Goal: Entertainment & Leisure: Consume media (video, audio)

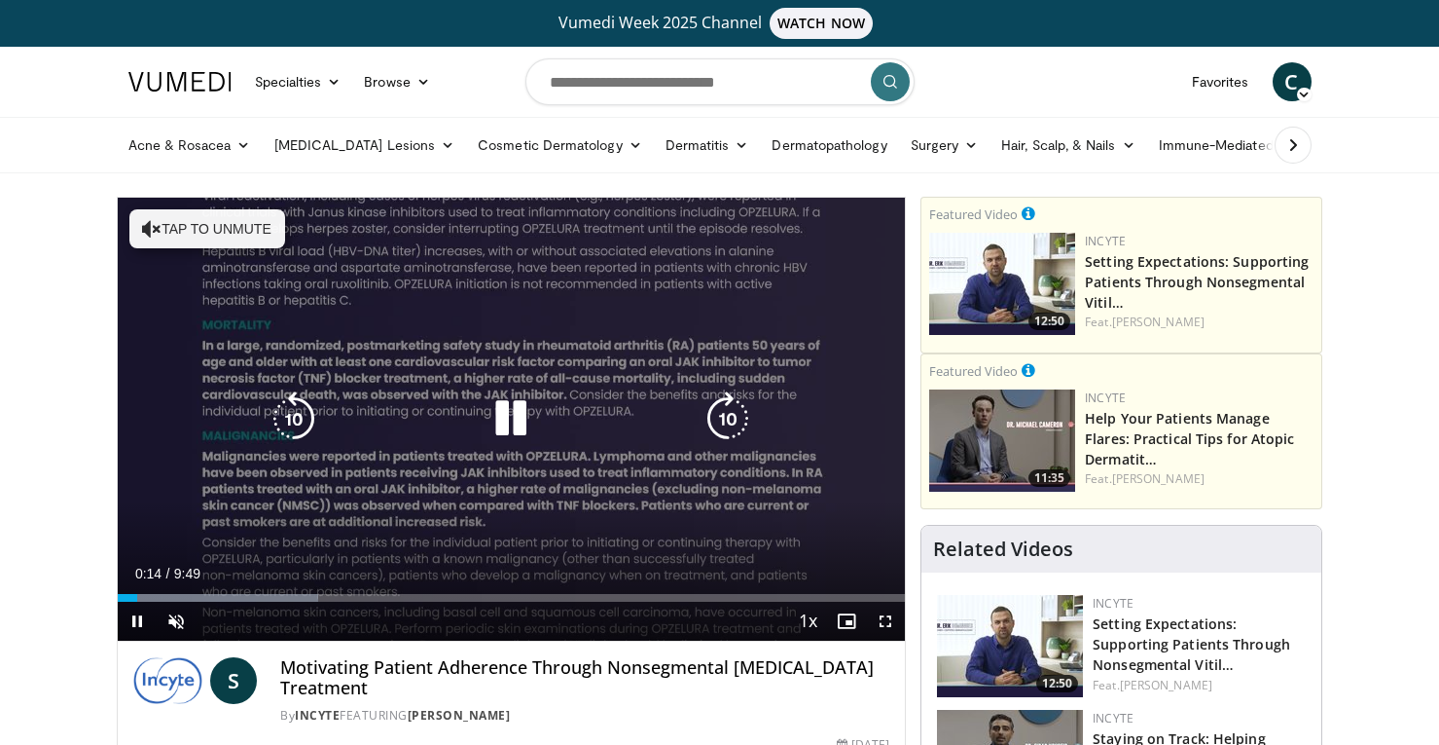
click at [210, 224] on button "Tap to unmute" at bounding box center [207, 228] width 156 height 39
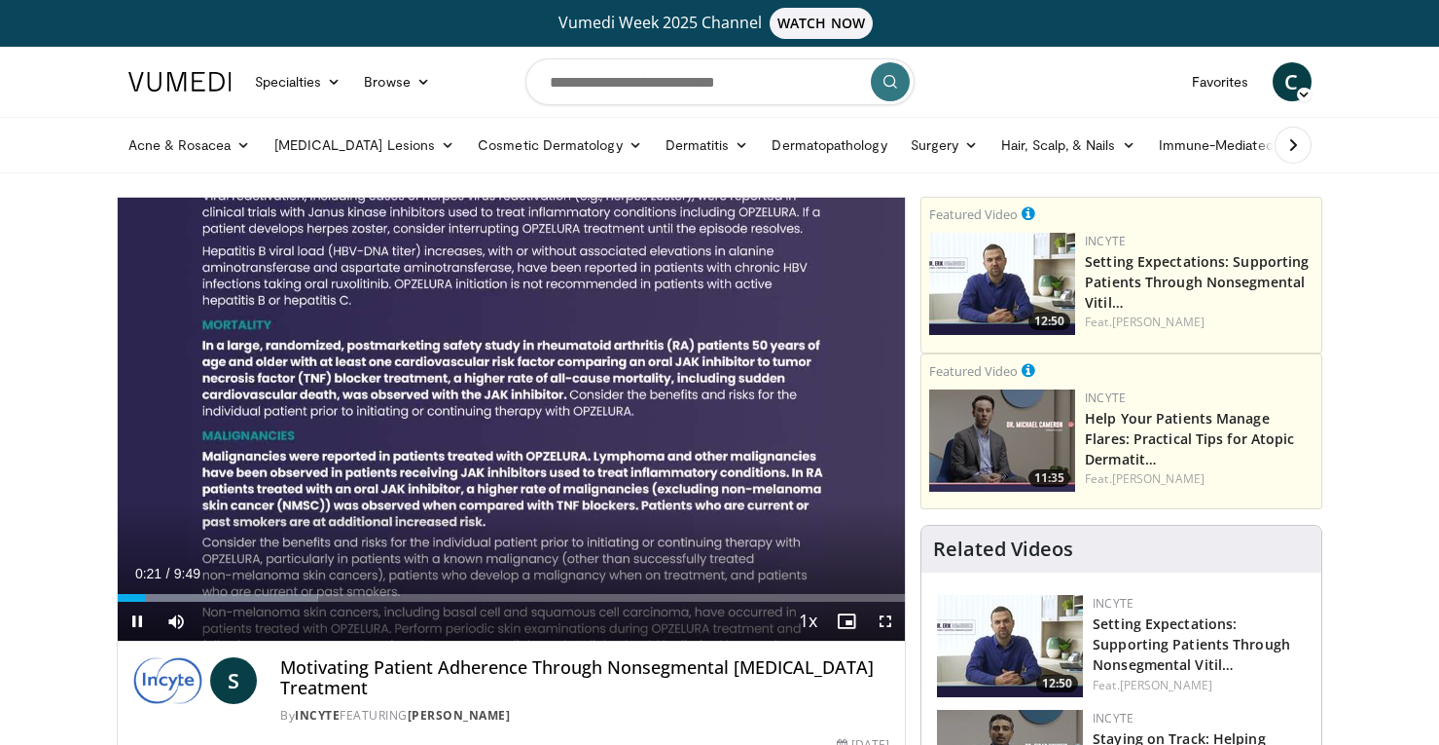
click at [134, 624] on span "Video Player" at bounding box center [137, 620] width 39 height 39
click at [135, 617] on span "Video Player" at bounding box center [137, 620] width 39 height 39
click at [134, 618] on span "Video Player" at bounding box center [137, 620] width 39 height 39
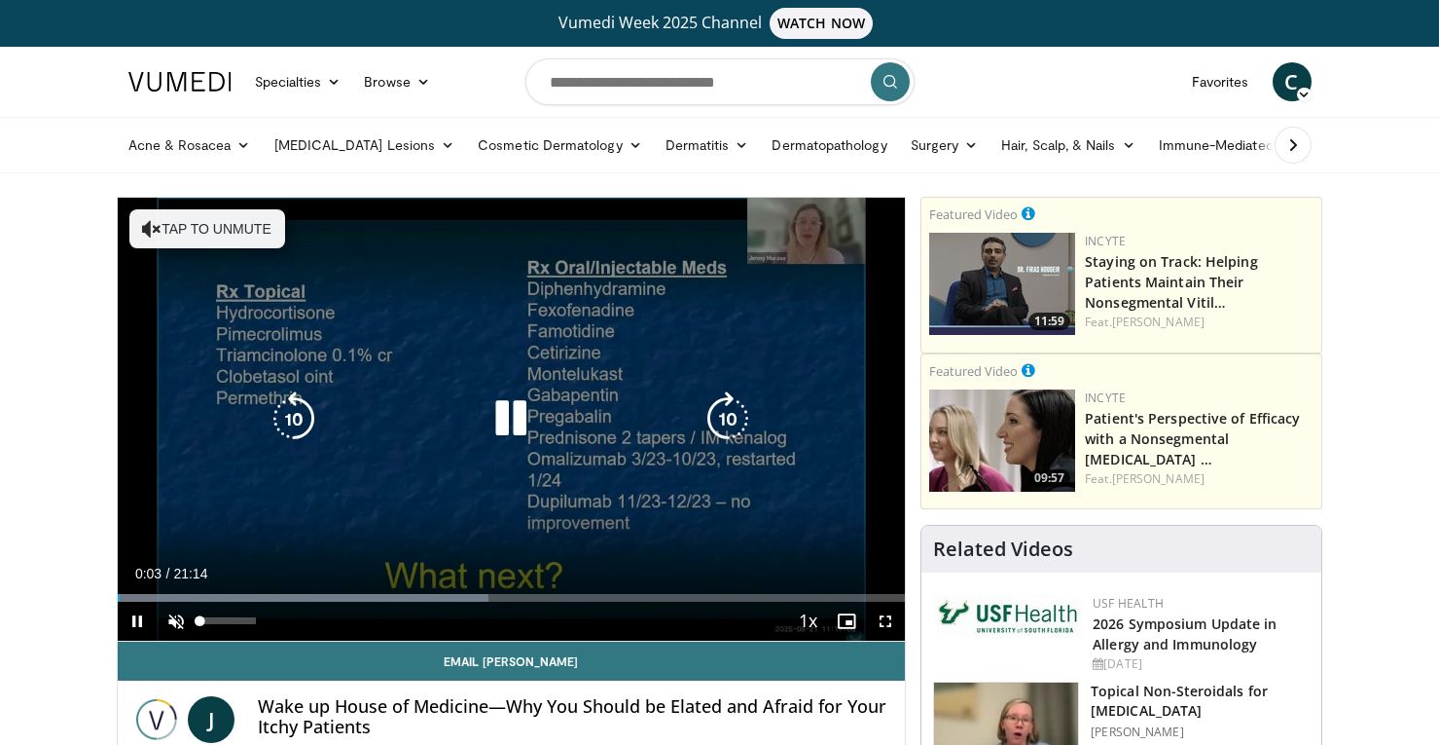
click at [174, 621] on span "Video Player" at bounding box center [176, 620] width 39 height 39
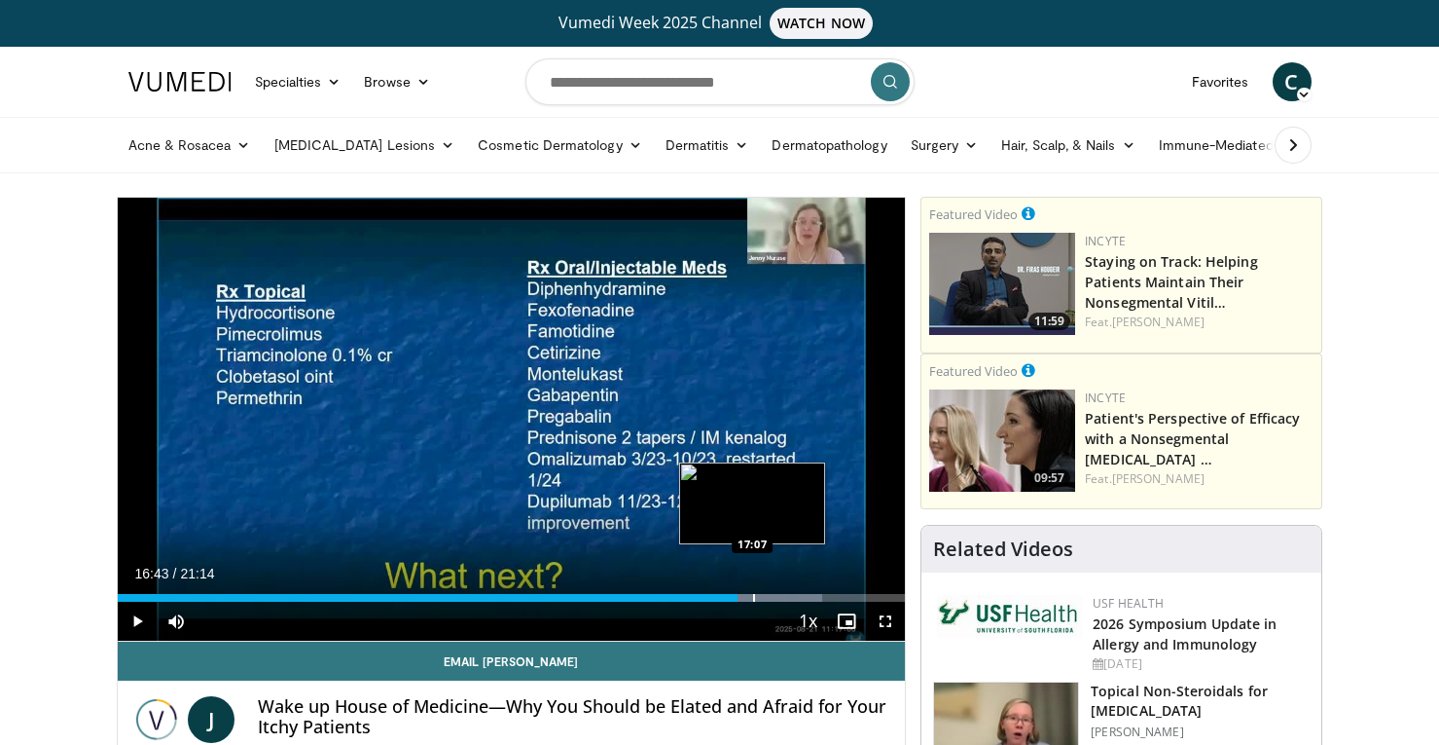
click at [753, 596] on div "Progress Bar" at bounding box center [754, 598] width 2 height 8
click at [767, 597] on div "Progress Bar" at bounding box center [768, 598] width 2 height 8
click at [763, 600] on div "Progress Bar" at bounding box center [764, 598] width 2 height 8
click at [754, 599] on div "Progress Bar" at bounding box center [755, 598] width 2 height 8
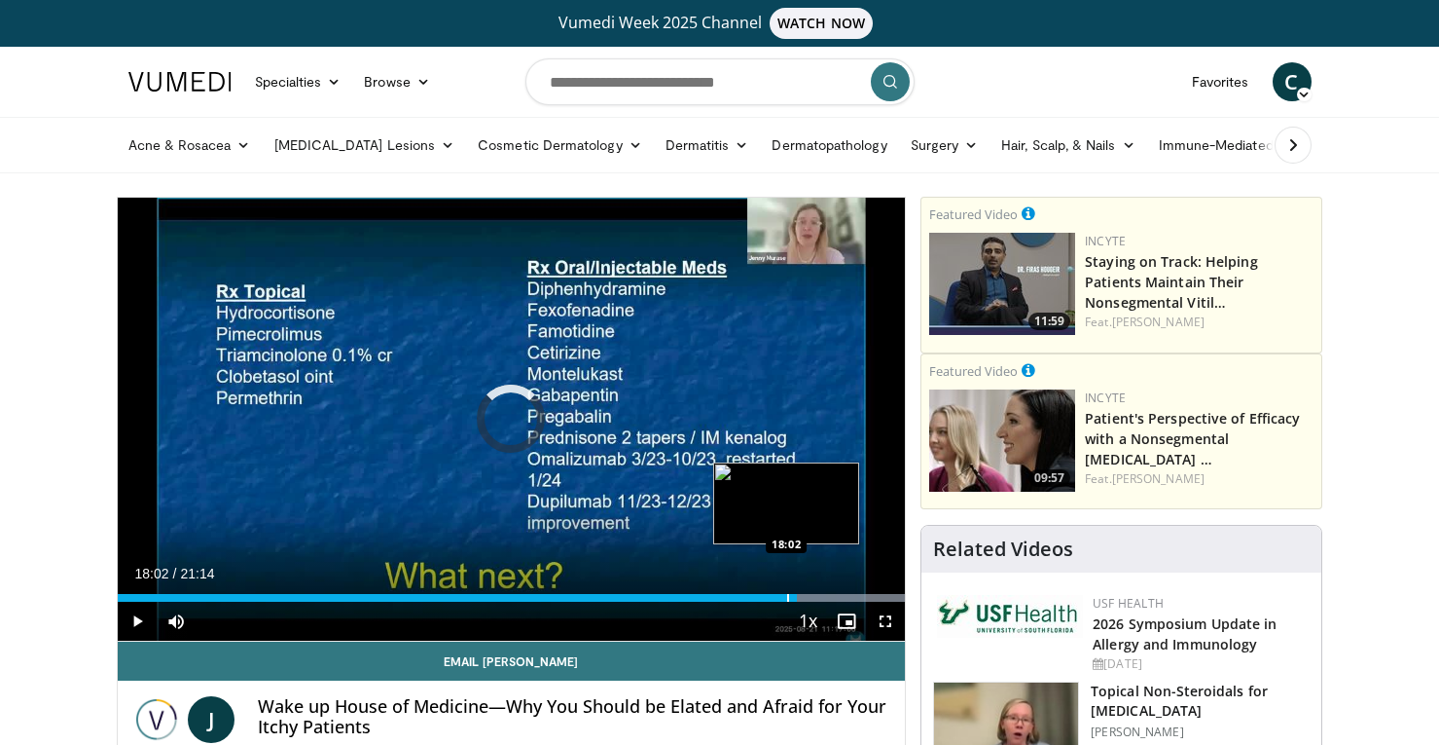
click at [787, 600] on div "Progress Bar" at bounding box center [788, 598] width 2 height 8
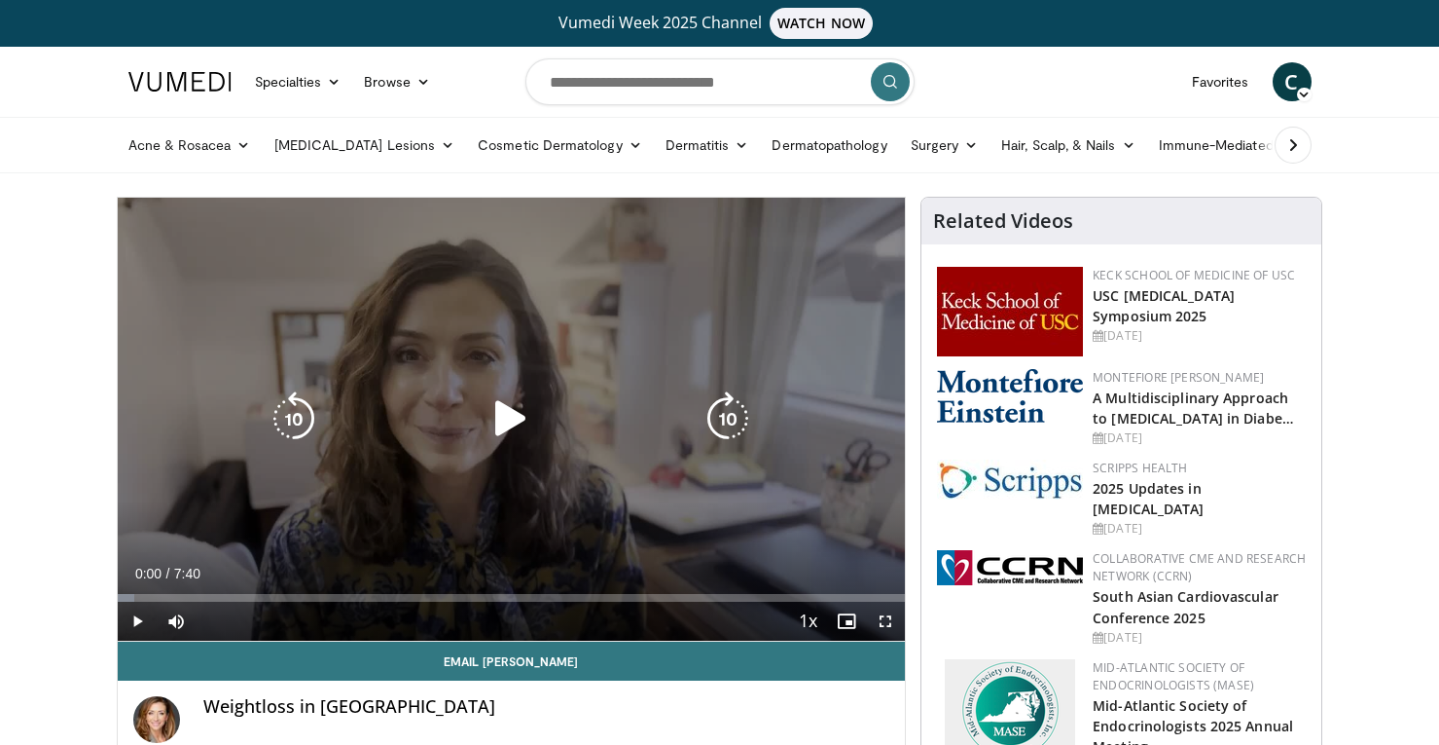
click at [622, 294] on div "10 seconds Tap to unmute" at bounding box center [512, 419] width 788 height 443
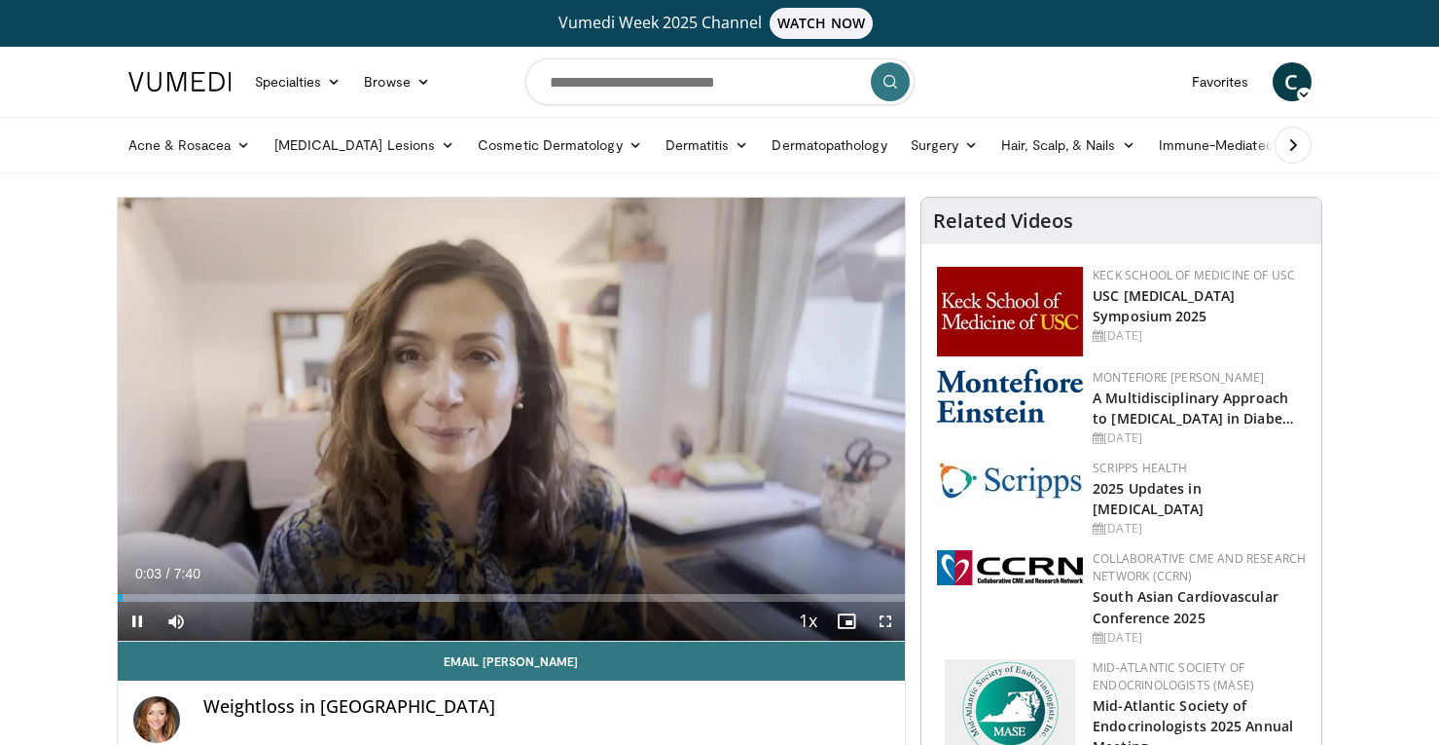
click at [139, 618] on span "Video Player" at bounding box center [137, 620] width 39 height 39
click at [145, 617] on span "Video Player" at bounding box center [137, 620] width 39 height 39
click at [134, 618] on span "Video Player" at bounding box center [137, 620] width 39 height 39
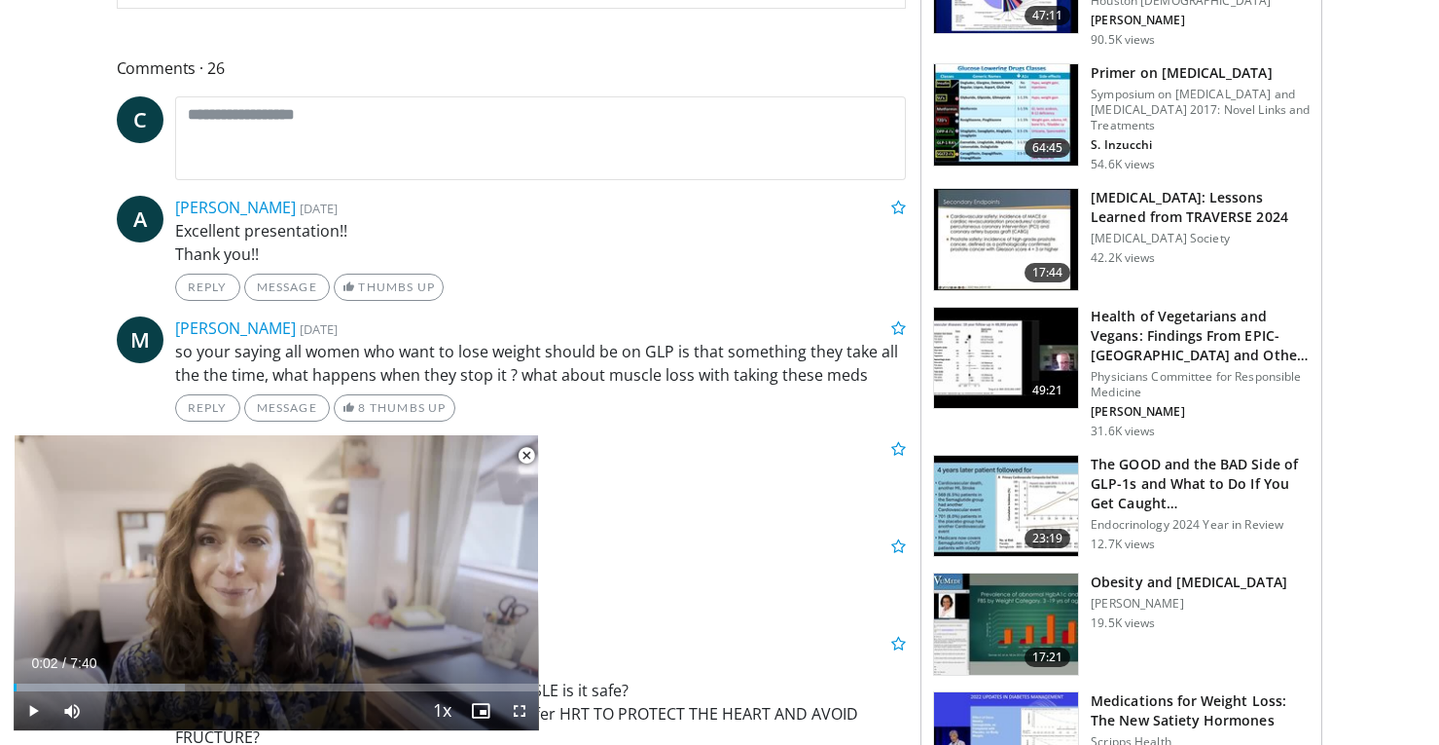
scroll to position [1002, 0]
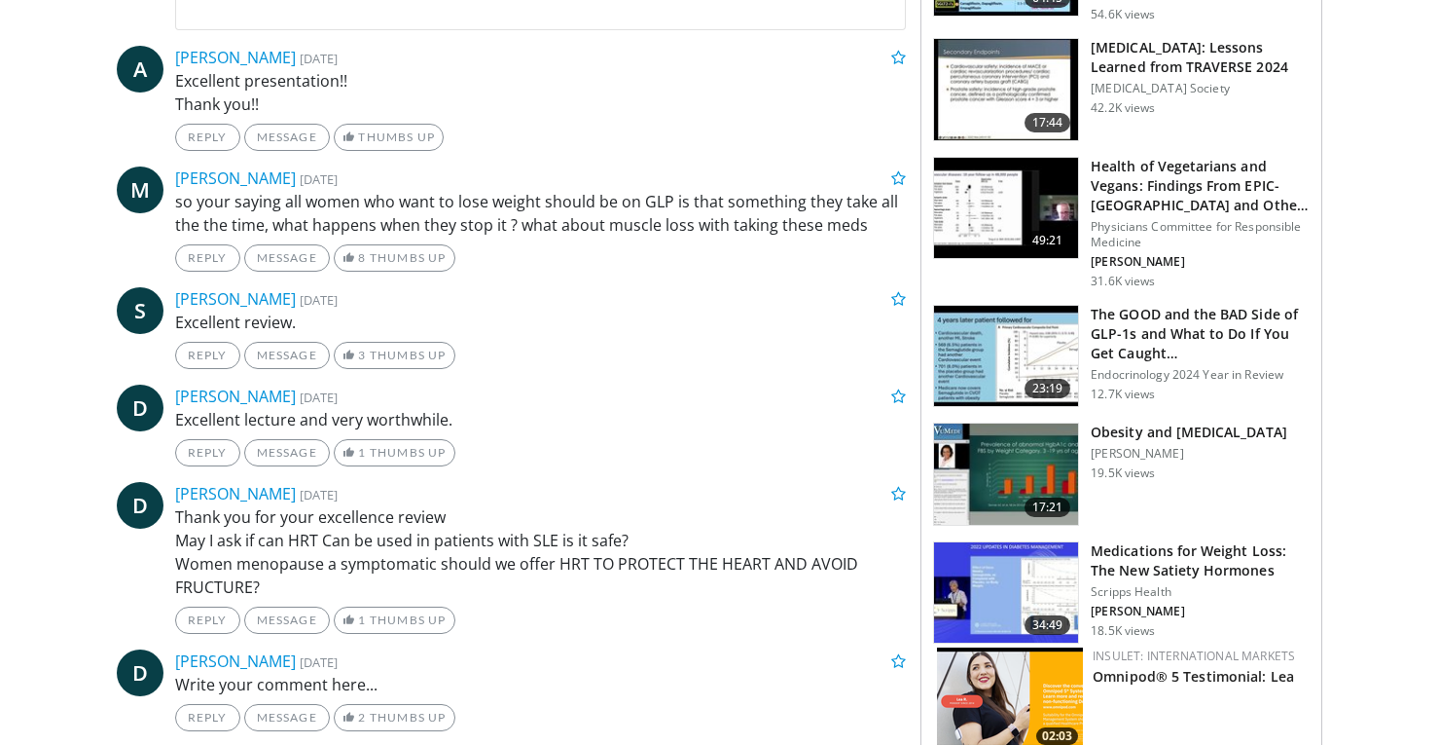
scroll to position [1002, 0]
